Goal: Check status: Check status

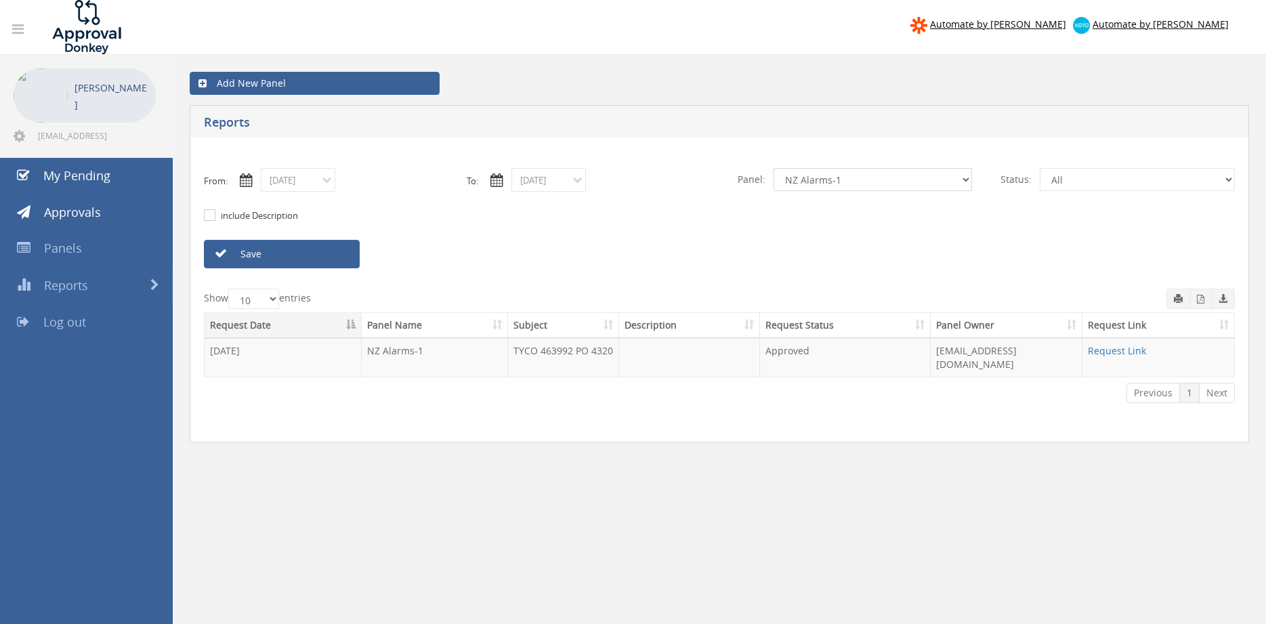
click at [773, 168] on select "All Alarm Credits RG - 3 NZ Utilities Cable and SAI Global NZ Alarms-1 NZ FX Pa…" at bounding box center [872, 179] width 198 height 23
select select "number:9739"
click option "Credit Requests - 2" at bounding box center [0, 0] width 0 height 0
click at [324, 189] on input "[DATE]" at bounding box center [298, 180] width 74 height 24
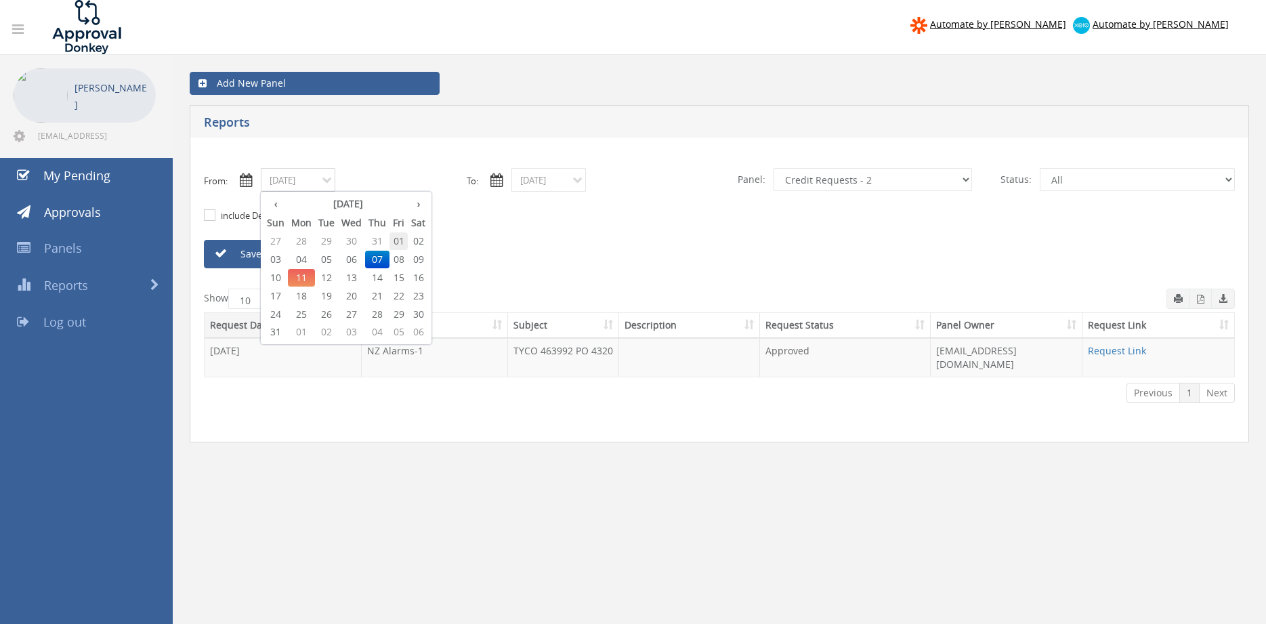
drag, startPoint x: 396, startPoint y: 240, endPoint x: 377, endPoint y: 239, distance: 19.0
click at [396, 239] on span "01" at bounding box center [398, 241] width 18 height 18
type input "[DATE]"
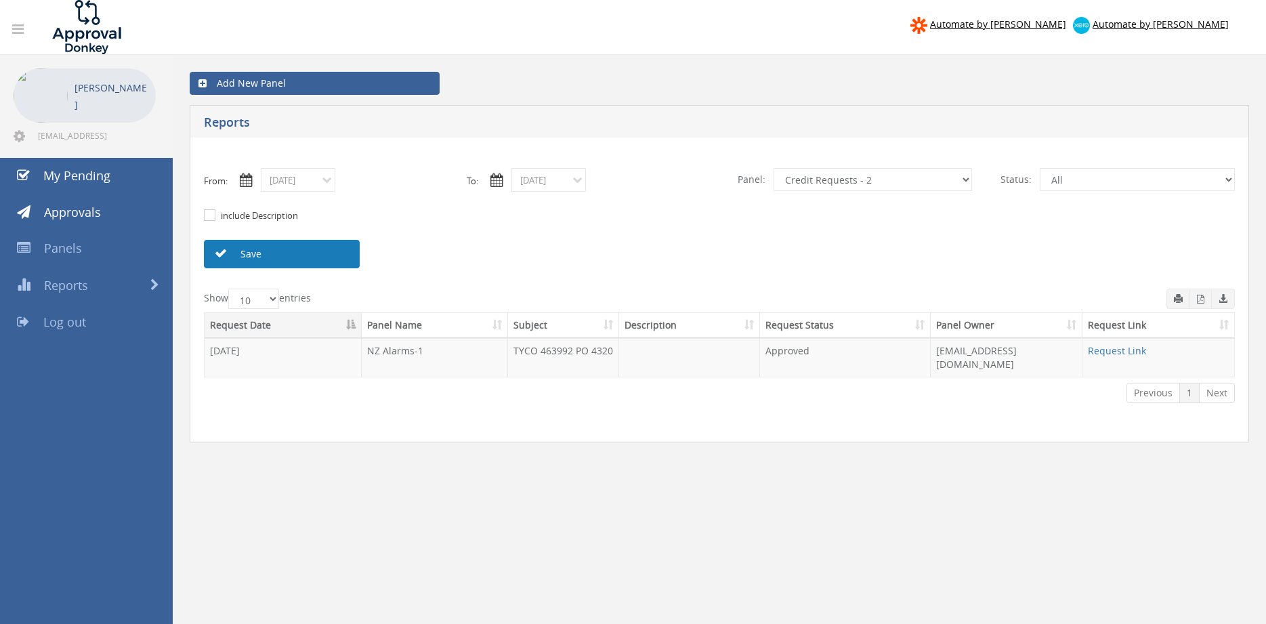
click at [305, 251] on link "Save" at bounding box center [282, 254] width 156 height 28
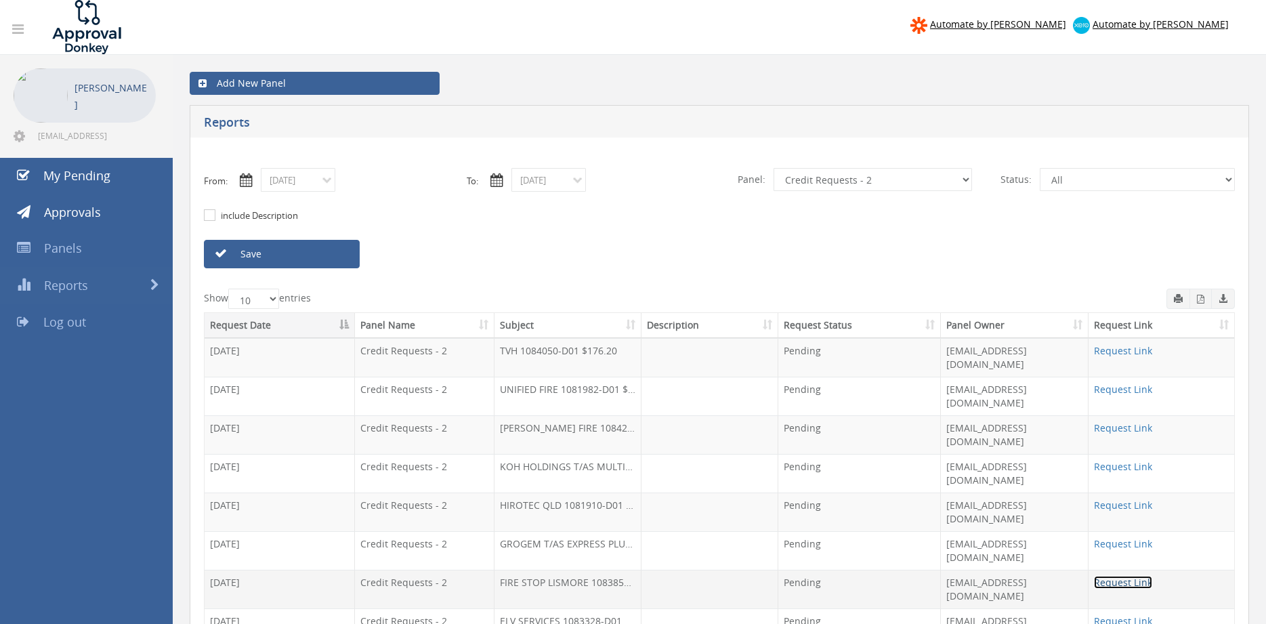
click at [1119, 576] on link "Request Link" at bounding box center [1123, 582] width 58 height 13
click at [773, 168] on select "All Alarm Credits RG - 3 NZ Utilities Cable and SAI Global NZ Alarms-1 NZ FX Pa…" at bounding box center [872, 179] width 198 height 23
select select "number:9744"
click option "Flamestop Utilities" at bounding box center [0, 0] width 0 height 0
drag, startPoint x: 334, startPoint y: 257, endPoint x: 359, endPoint y: 257, distance: 25.1
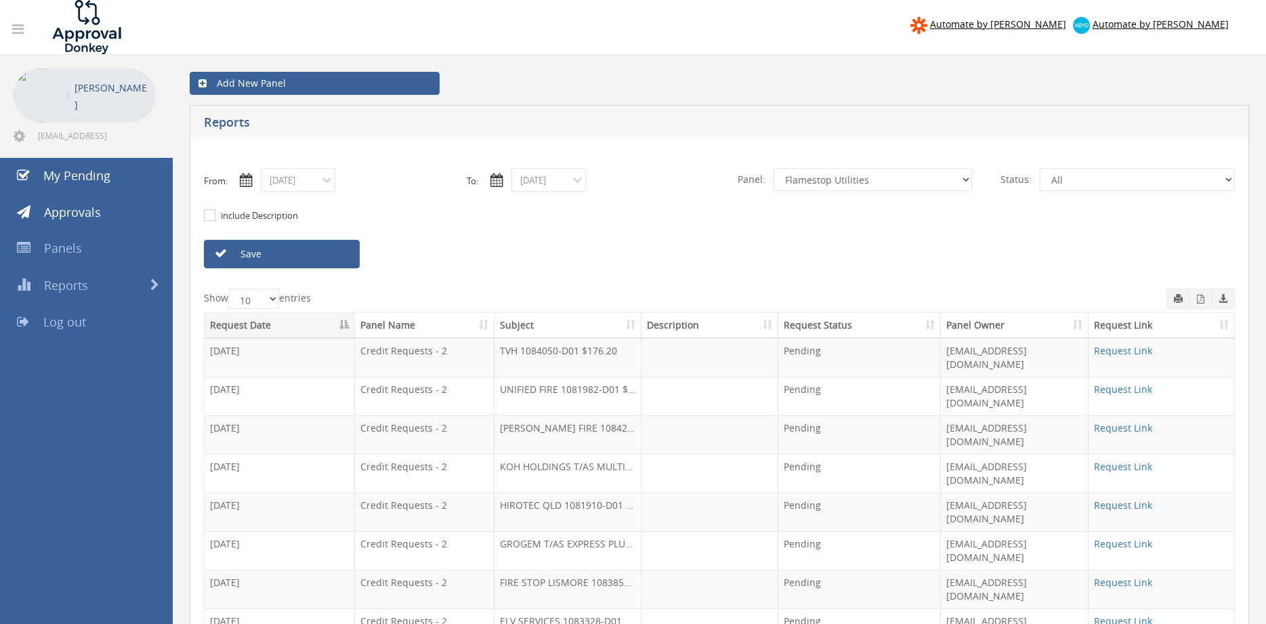
click at [333, 257] on link "Save" at bounding box center [282, 254] width 156 height 28
click at [1130, 576] on link "Request Link" at bounding box center [1123, 582] width 58 height 13
click at [309, 254] on link "Save" at bounding box center [282, 254] width 156 height 28
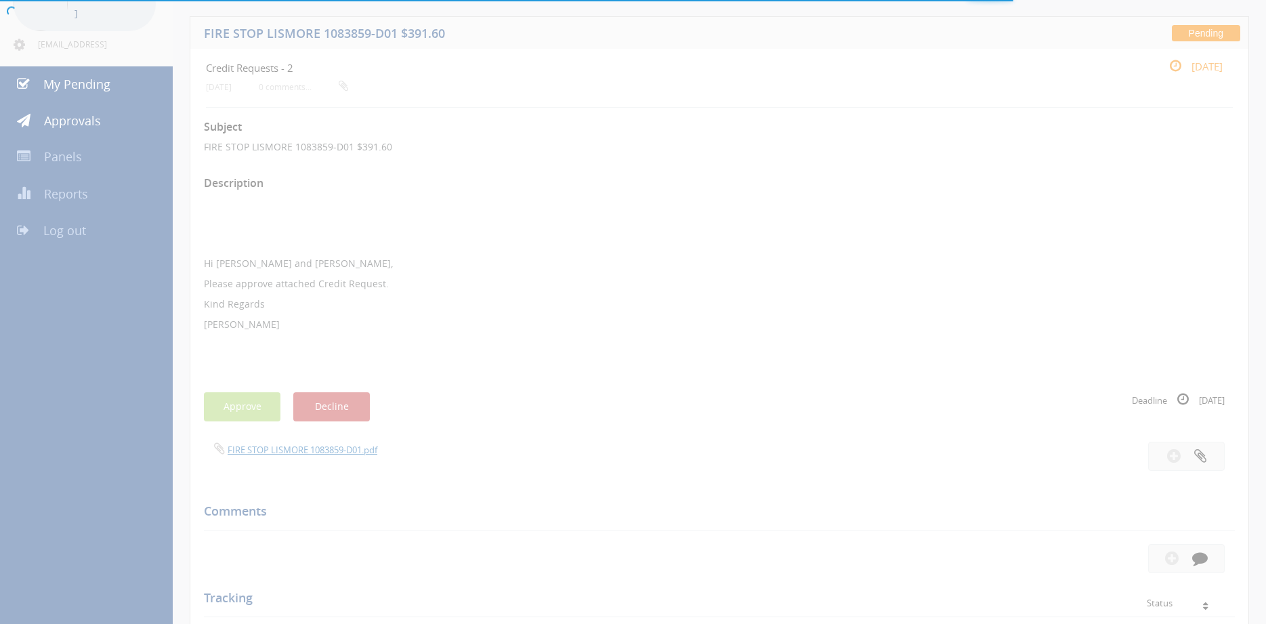
scroll to position [55, 0]
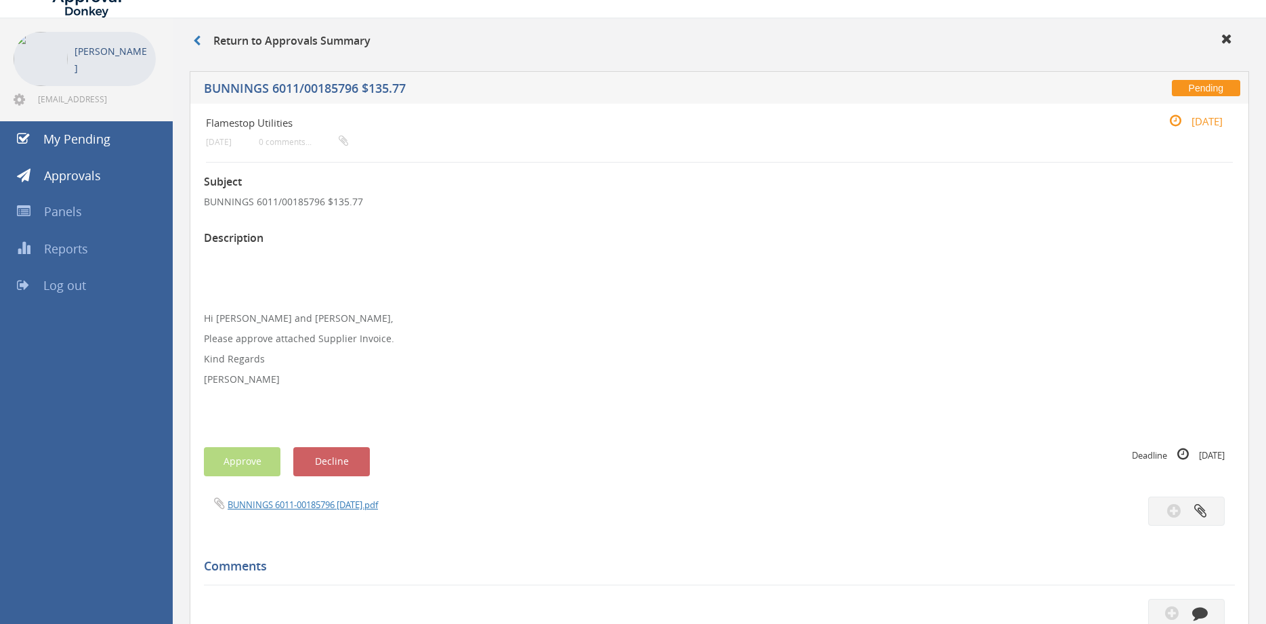
scroll to position [9, 0]
